Goal: Information Seeking & Learning: Check status

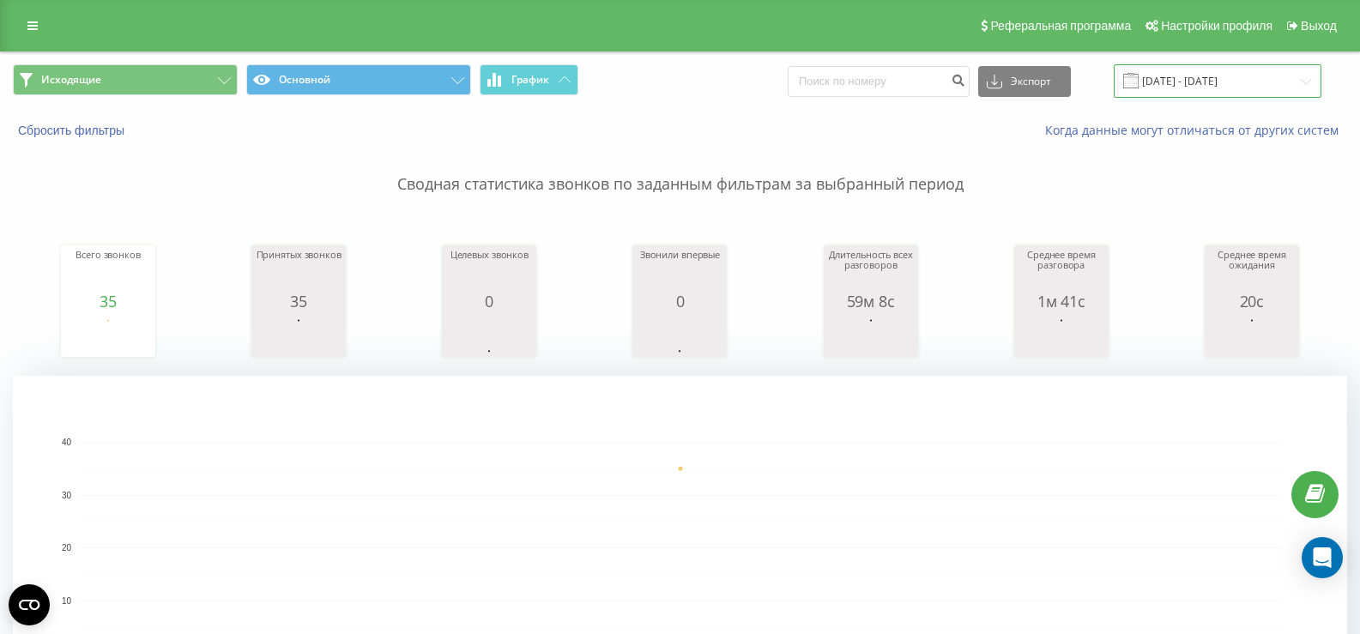
click at [1224, 76] on input "[DATE] - [DATE]" at bounding box center [1218, 80] width 208 height 33
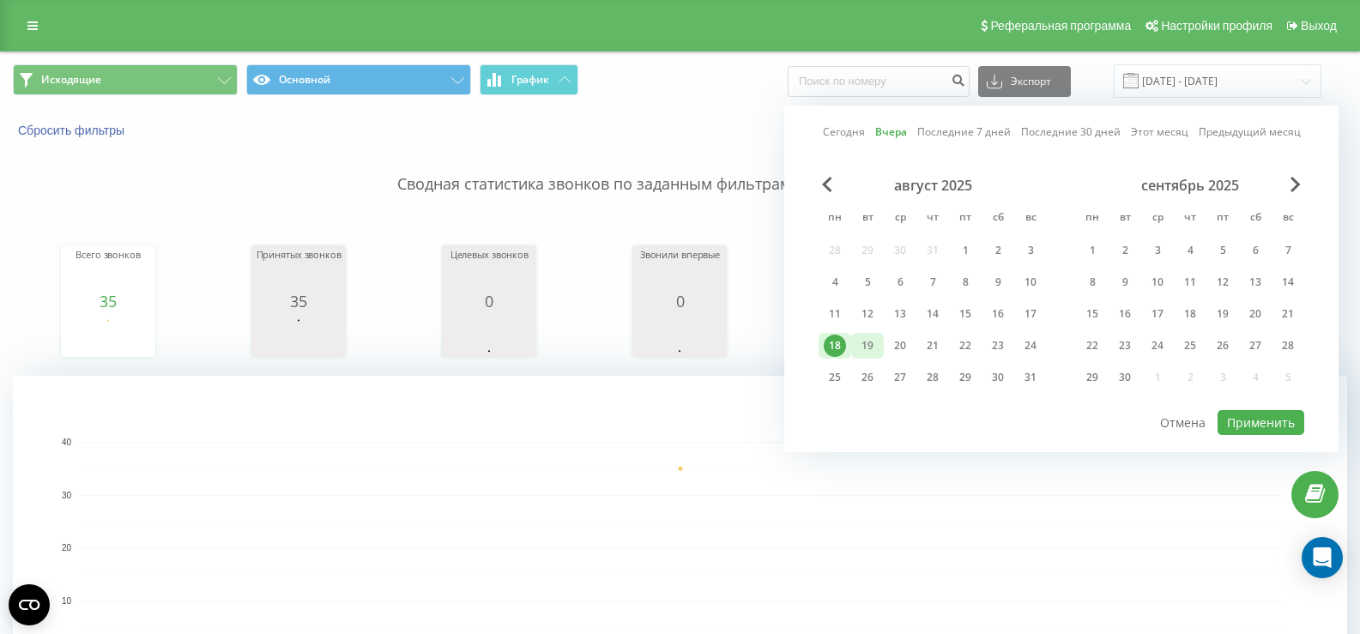
click at [879, 346] on div "19" at bounding box center [867, 346] width 33 height 26
click at [1255, 425] on button "Применить" at bounding box center [1261, 422] width 87 height 25
type input "[DATE] - [DATE]"
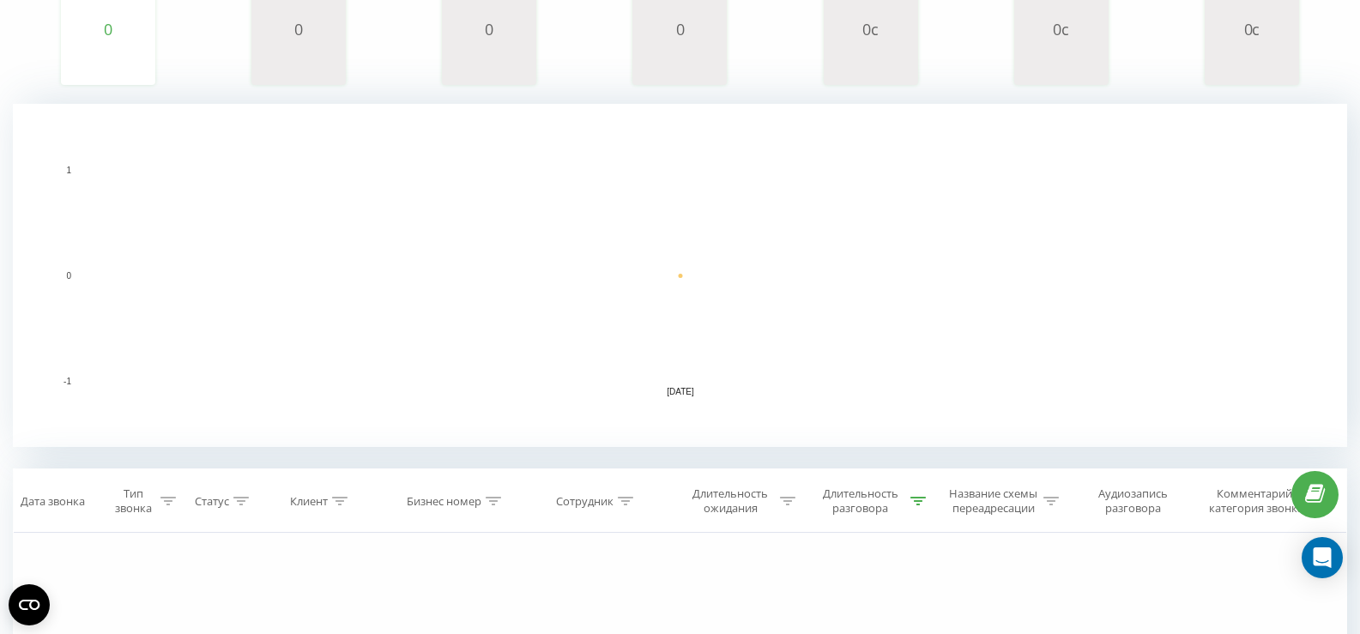
scroll to position [515, 0]
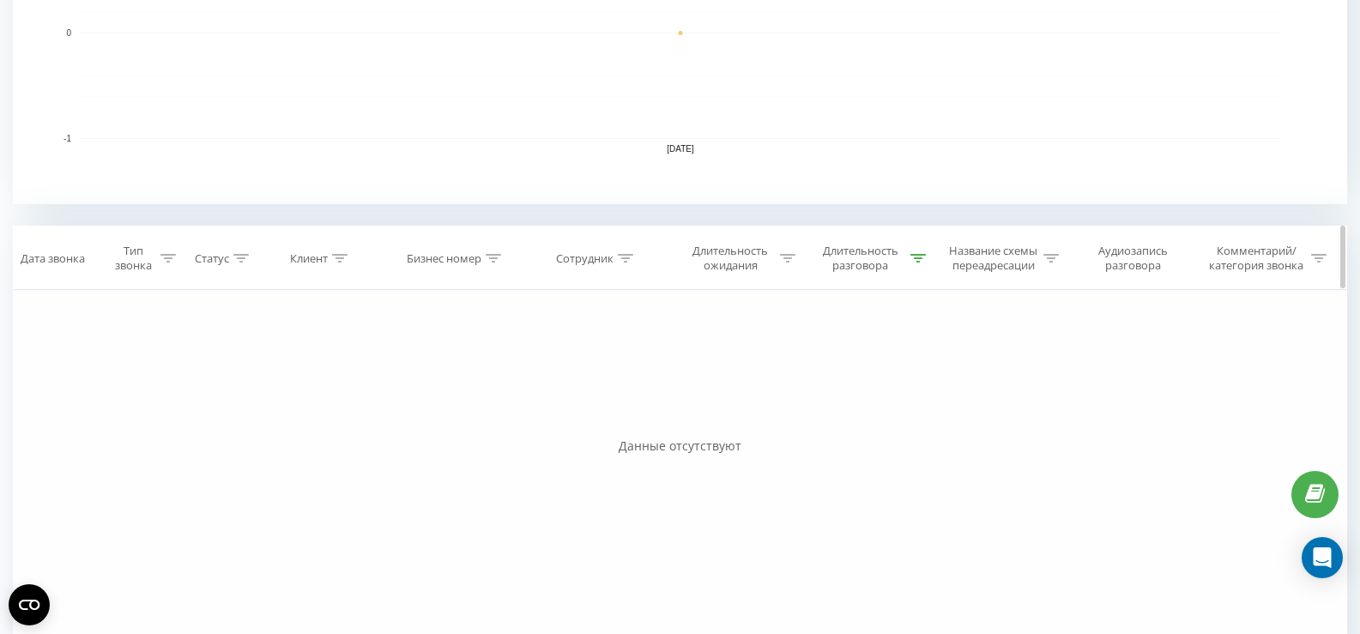
click at [918, 263] on div at bounding box center [917, 258] width 15 height 15
click at [832, 416] on button "Отмена" at bounding box center [825, 415] width 73 height 21
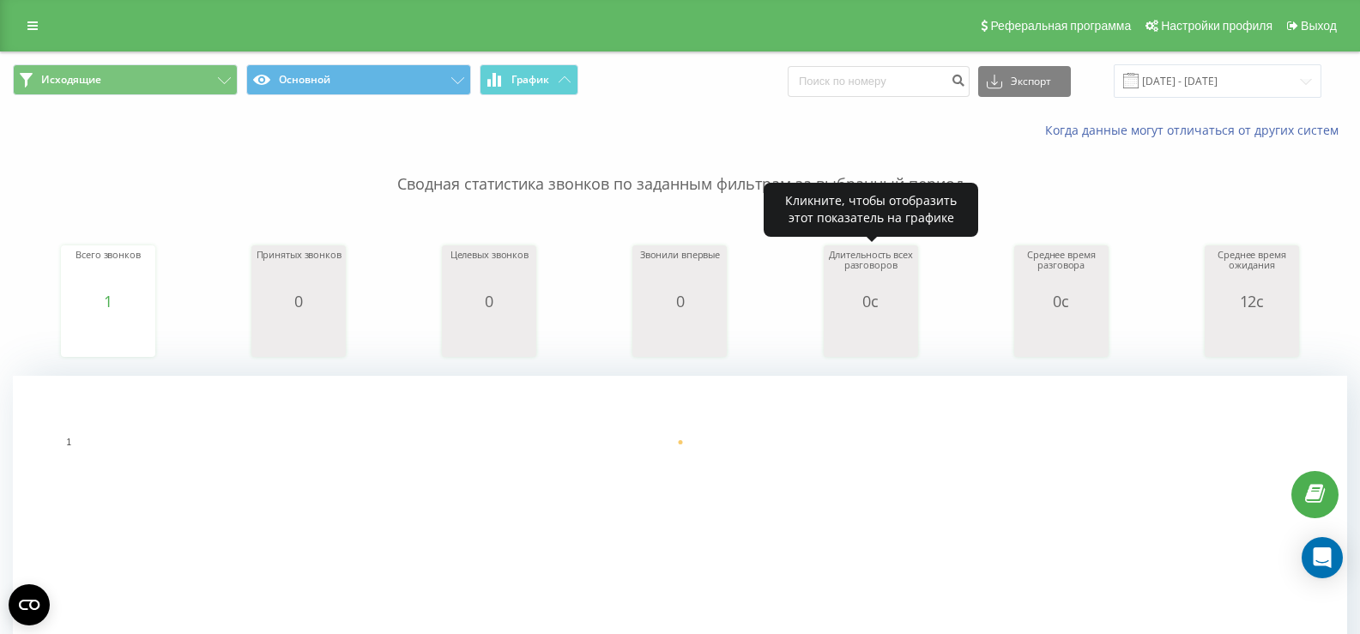
scroll to position [429, 0]
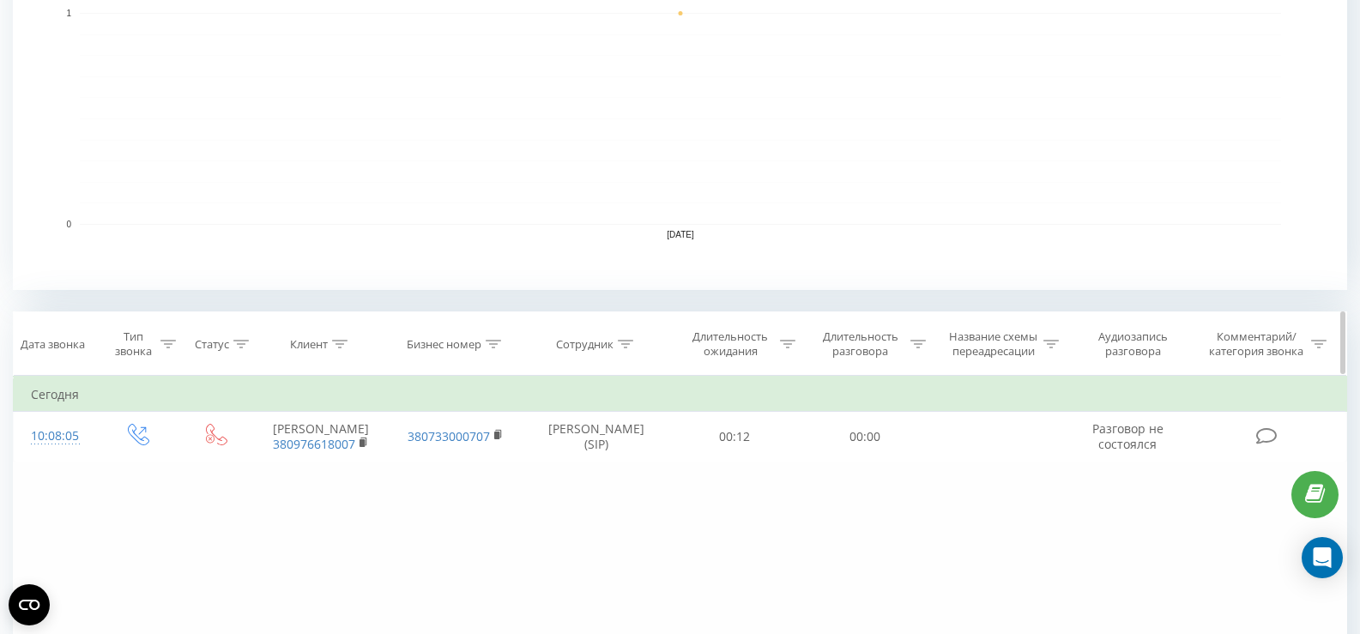
click at [916, 345] on icon at bounding box center [917, 344] width 15 height 9
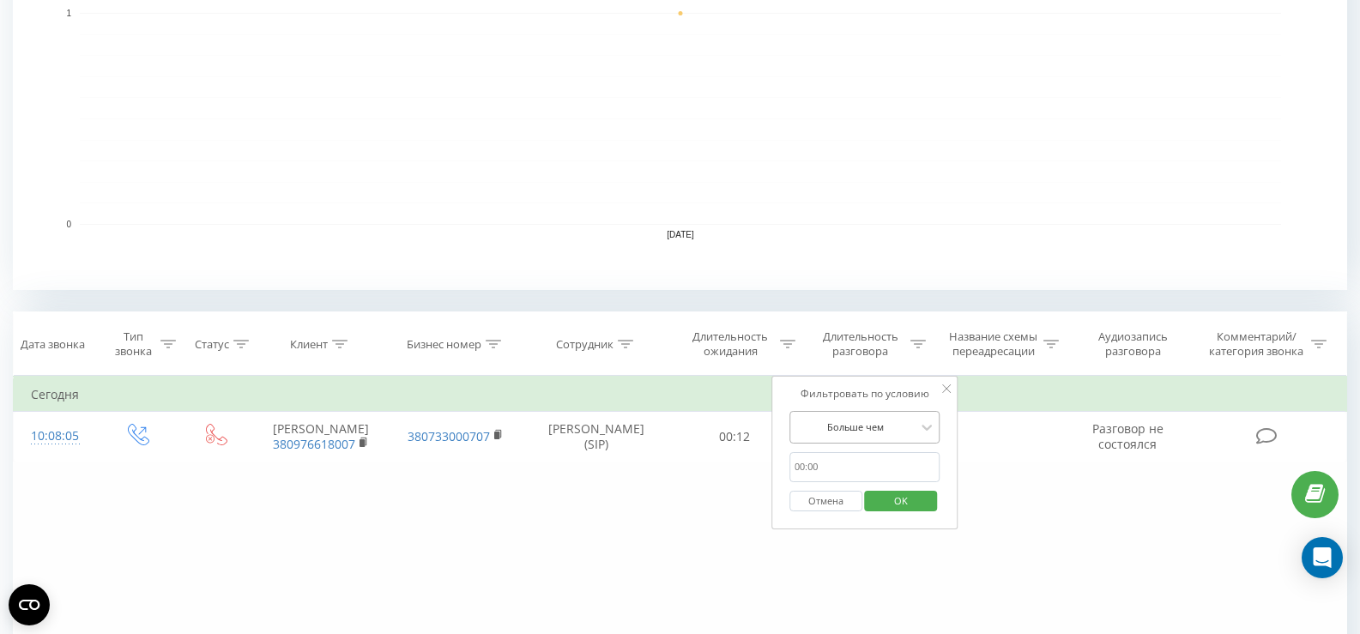
click at [863, 425] on div at bounding box center [856, 427] width 122 height 16
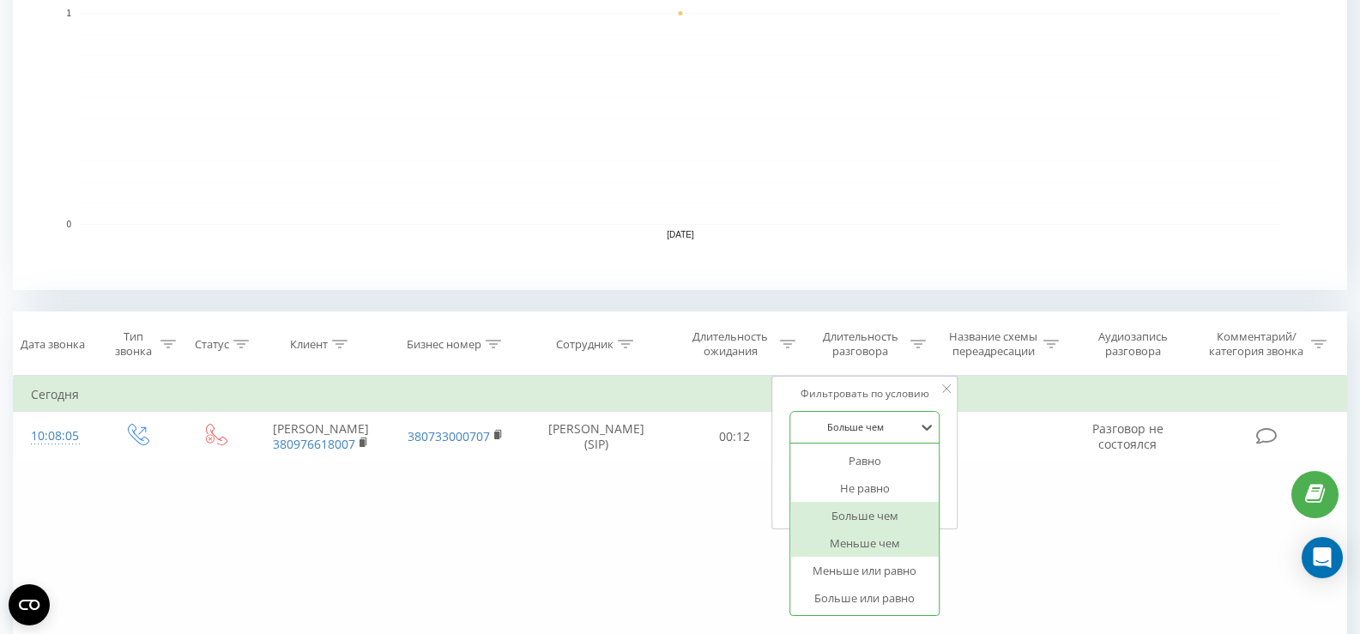
click at [855, 507] on div "Больше чем" at bounding box center [864, 515] width 149 height 27
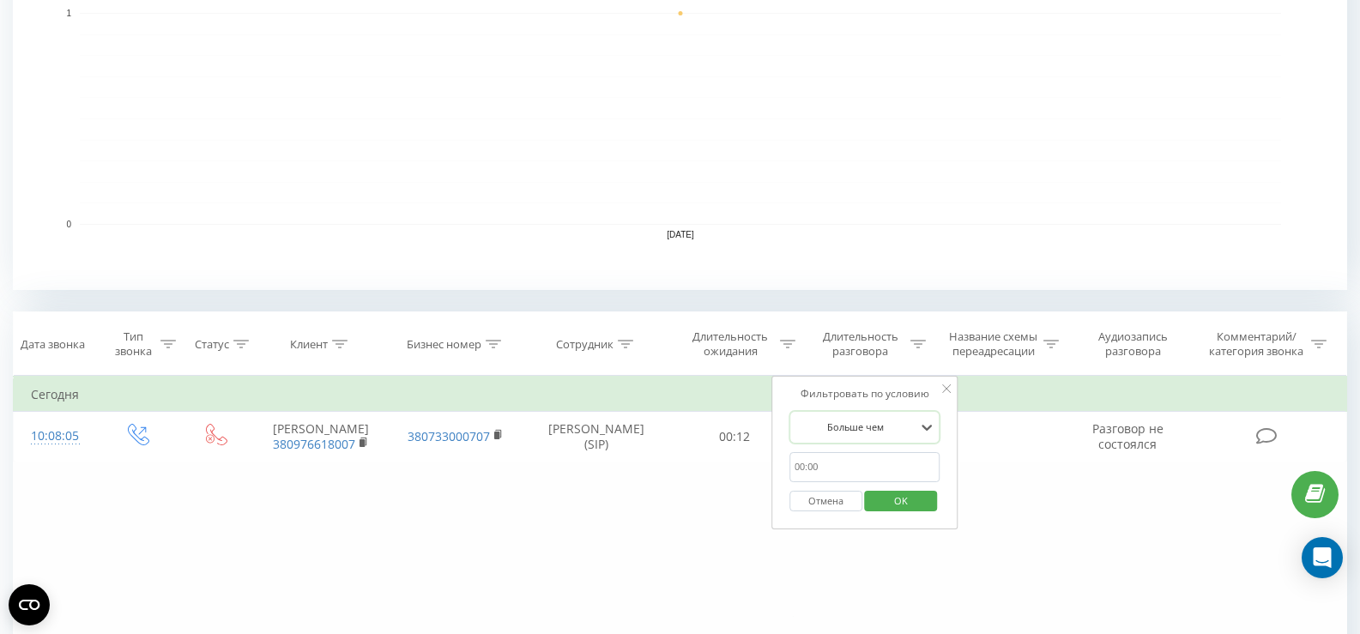
click at [790, 487] on div "Фильтровать по условию option Больше чем, selected. Больше чем 00:20 Отмена OK" at bounding box center [864, 453] width 187 height 154
click at [807, 450] on form "Больше чем 00:20 Отмена OK" at bounding box center [864, 466] width 151 height 110
click at [802, 455] on input "00:20" at bounding box center [864, 467] width 151 height 30
type input "00:20"
click at [903, 498] on span "OK" at bounding box center [901, 500] width 48 height 27
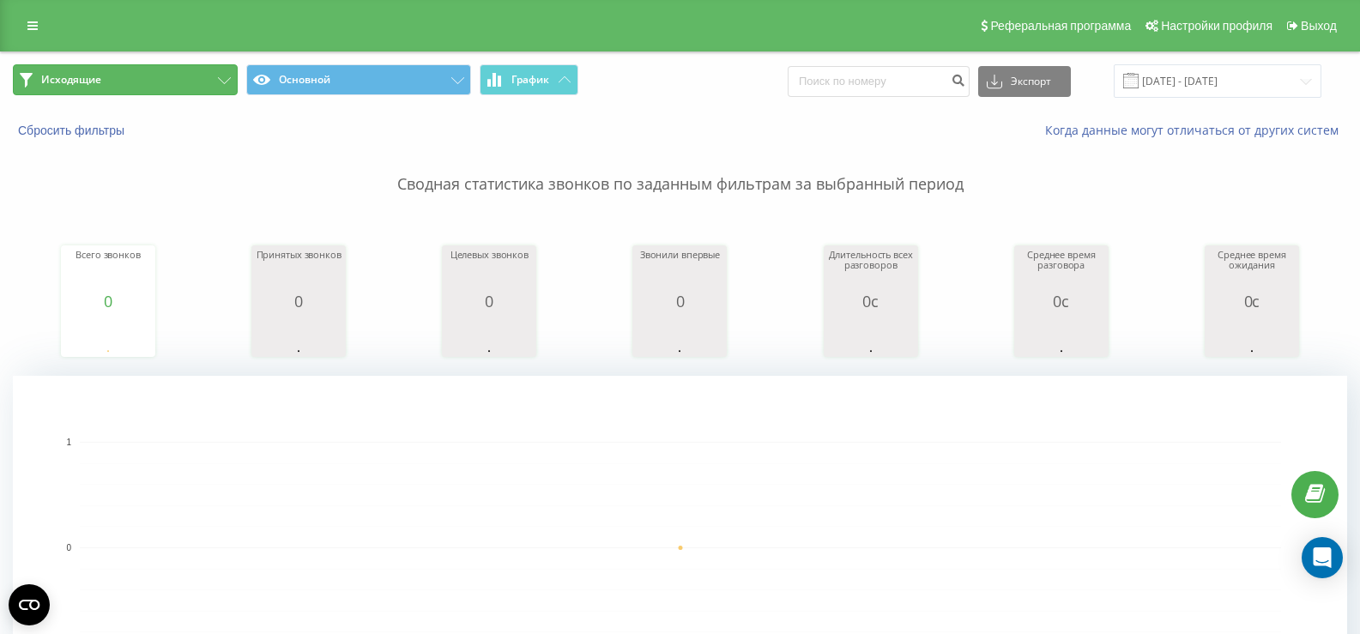
click at [180, 80] on button "Исходящие" at bounding box center [125, 79] width 225 height 31
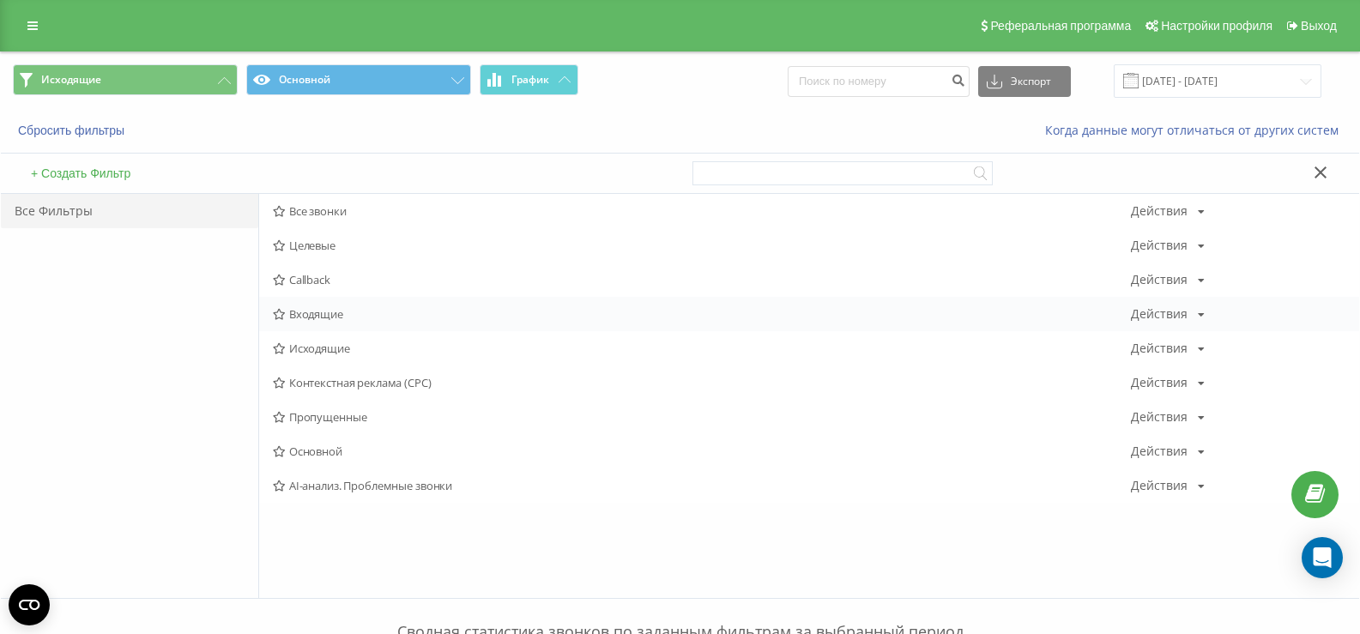
click at [350, 307] on div "Входящие Действия Редактировать Копировать Удалить По умолчанию Поделиться" at bounding box center [809, 314] width 1100 height 34
click at [372, 294] on div "Callback Действия Редактировать Копировать Удалить По умолчанию Поделиться" at bounding box center [809, 280] width 1100 height 34
click at [329, 318] on span "Входящие" at bounding box center [702, 314] width 858 height 12
